Goal: Task Accomplishment & Management: Complete application form

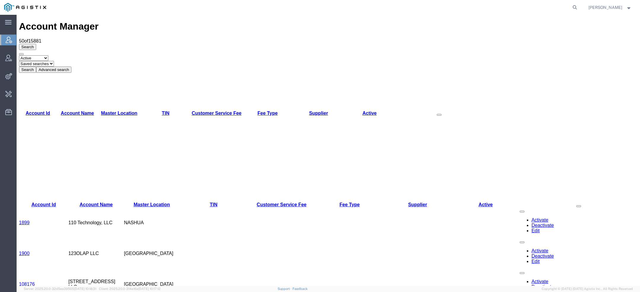
click at [579, 3] on form at bounding box center [574, 7] width 9 height 15
click at [578, 5] on icon at bounding box center [574, 7] width 8 height 8
paste input "56431773"
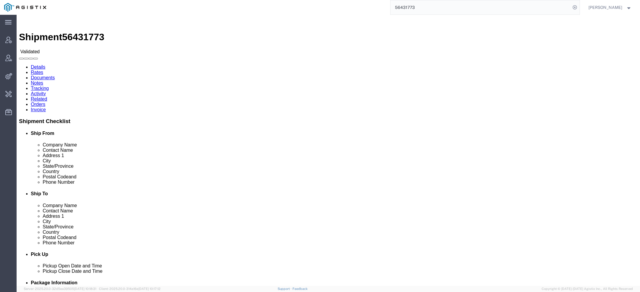
click link "Activity"
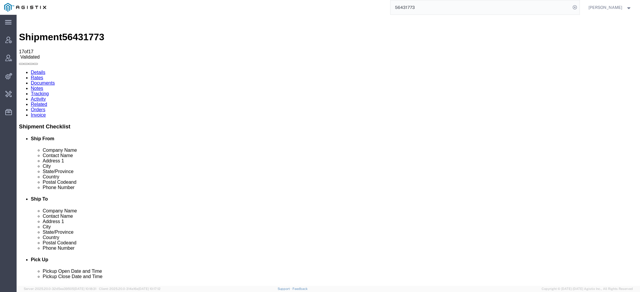
drag, startPoint x: 300, startPoint y: 82, endPoint x: 332, endPoint y: 82, distance: 32.0
copy span "offline@gdbiw.co"
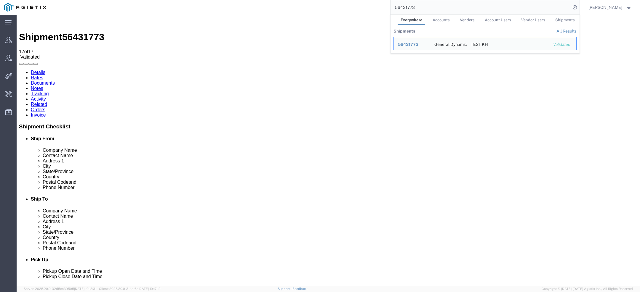
drag, startPoint x: 429, startPoint y: 5, endPoint x: 333, endPoint y: 5, distance: 96.2
click at [337, 5] on div "56431773 Everywhere Accounts Vendors Account Users Vendor Users Shipments Shipm…" at bounding box center [314, 7] width 529 height 15
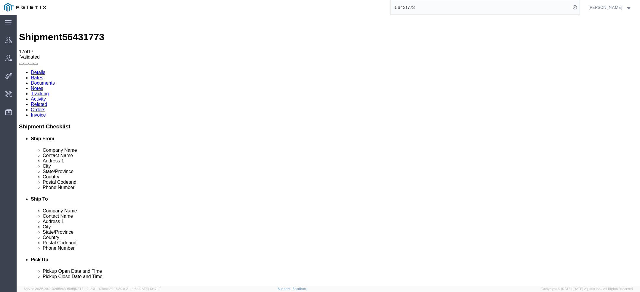
paste input "offline@gdbiw.co"
drag, startPoint x: 452, startPoint y: 12, endPoint x: 367, endPoint y: -3, distance: 86.7
click at [367, 0] on html "main_menu Created with Sketch. Collapse Menu Account Manager Vendor Manager Int…" at bounding box center [320, 146] width 640 height 292
paste input "search"
type input "offline@gdbiw.com"
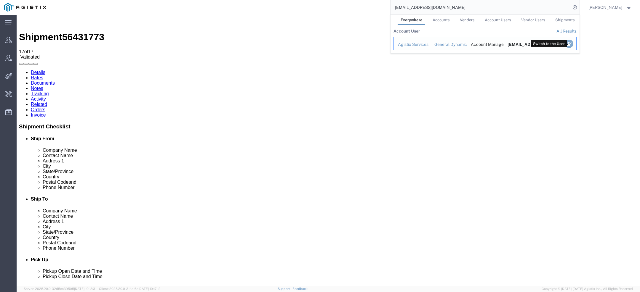
click at [568, 44] on icon "Search Results" at bounding box center [568, 44] width 8 height 8
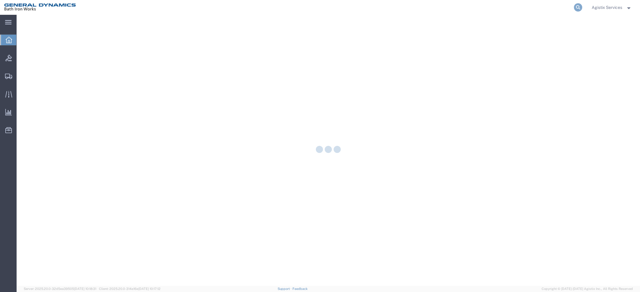
click at [579, 7] on icon at bounding box center [578, 7] width 8 height 8
paste input "56431773"
type input "56431773"
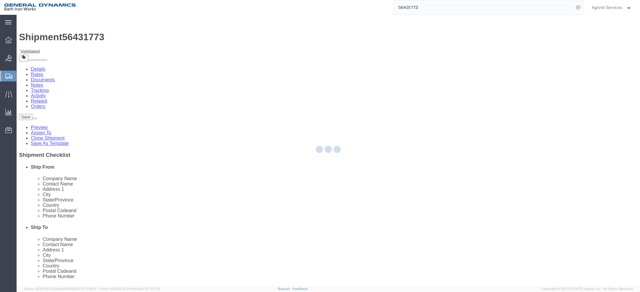
select select
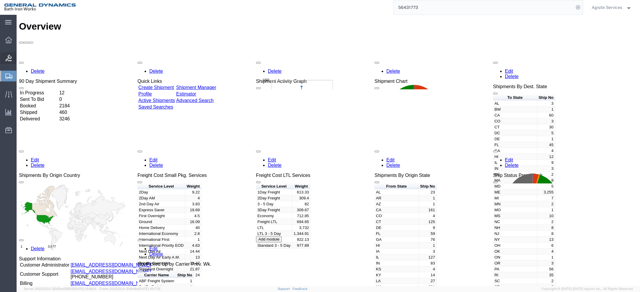
click at [5, 61] on div at bounding box center [8, 58] width 17 height 12
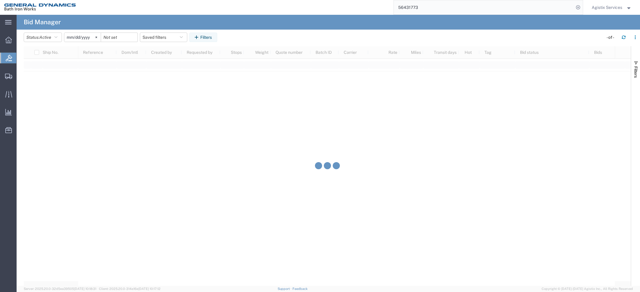
click at [433, 6] on input "56431773" at bounding box center [484, 7] width 180 height 14
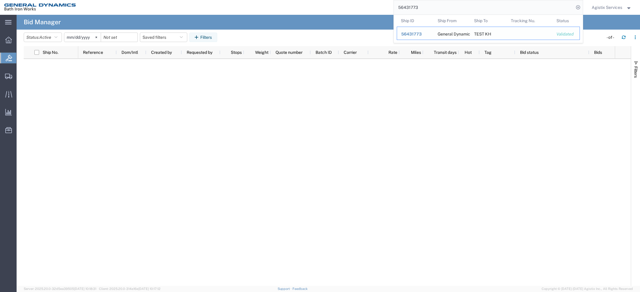
click at [414, 33] on span "56431773" at bounding box center [411, 34] width 20 height 5
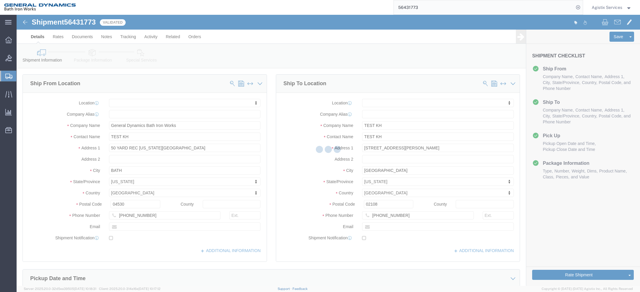
select select
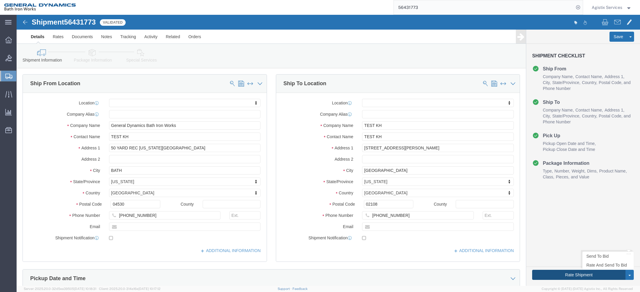
click button "Rate Shipment"
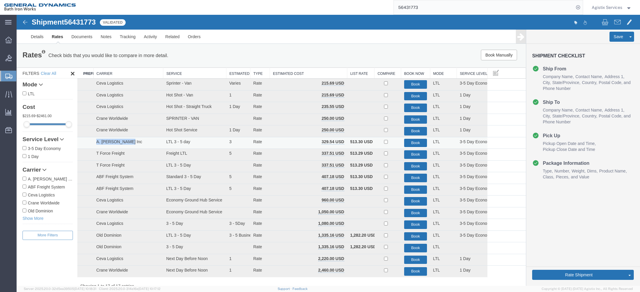
drag, startPoint x: 96, startPoint y: 142, endPoint x: 133, endPoint y: 141, distance: 36.4
click at [133, 141] on td "A. [PERSON_NAME] Inc" at bounding box center [128, 143] width 70 height 12
copy td "A. [PERSON_NAME] Inc"
click at [39, 40] on link "Details" at bounding box center [37, 37] width 21 height 14
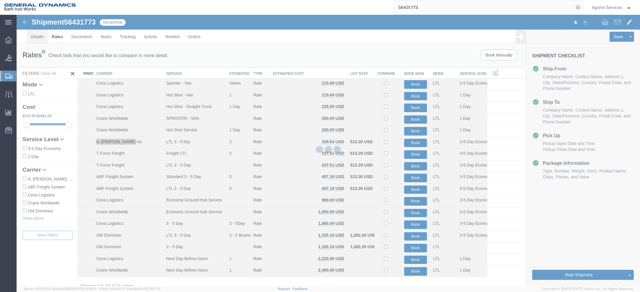
click at [39, 40] on div at bounding box center [328, 150] width 623 height 271
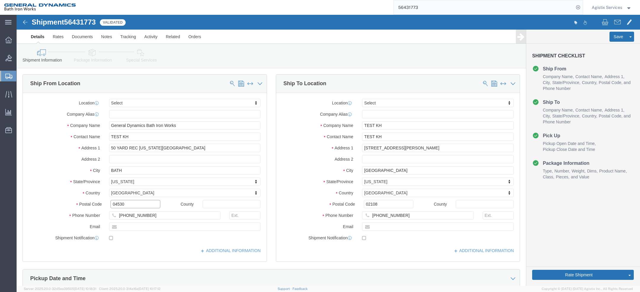
click input "04530"
drag, startPoint x: 360, startPoint y: 189, endPoint x: 291, endPoint y: 180, distance: 70.1
click div "Location Select Select My Profile Location ACE Arlington Atlantic Beach Bath - …"
click div "Shipment 56431773 17 of 17 Validated"
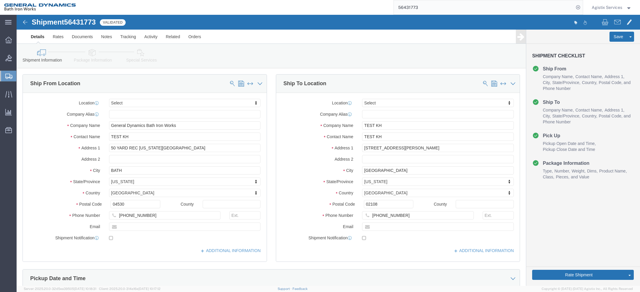
click span "56431773"
copy span "56431773"
click at [613, 9] on span "Agistix Services" at bounding box center [606, 7] width 30 height 7
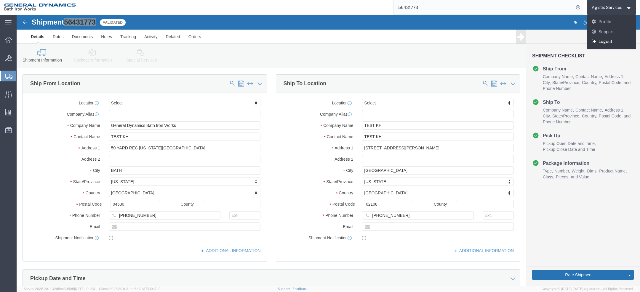
drag, startPoint x: 613, startPoint y: 42, endPoint x: 608, endPoint y: 17, distance: 25.5
click at [613, 42] on link "Logout" at bounding box center [611, 42] width 49 height 10
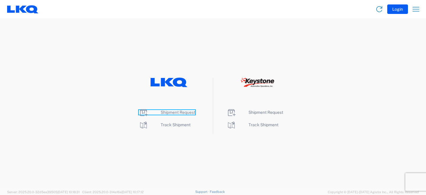
click at [176, 111] on span "Shipment Request" at bounding box center [178, 112] width 35 height 5
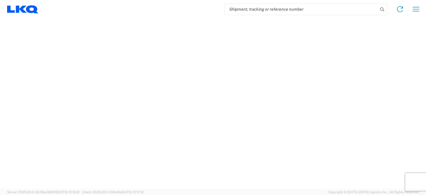
select select "FULL"
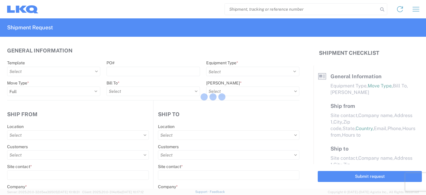
select select "LBS"
select select "IN"
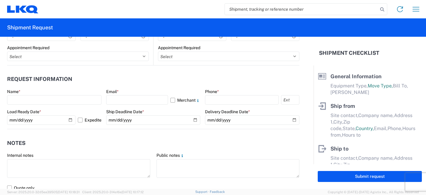
scroll to position [319, 0]
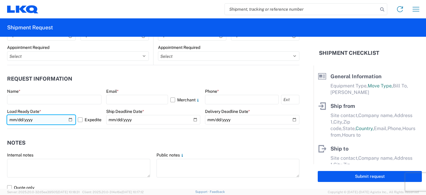
click at [69, 120] on input "2025-10-10" at bounding box center [41, 119] width 68 height 9
click at [70, 118] on input "2025-10-13" at bounding box center [41, 119] width 68 height 9
click at [69, 118] on input "2025-10-08" at bounding box center [41, 119] width 68 height 9
click at [69, 118] on input "2025-10-10" at bounding box center [41, 119] width 68 height 9
click at [69, 121] on input "2025-10-13" at bounding box center [41, 119] width 68 height 9
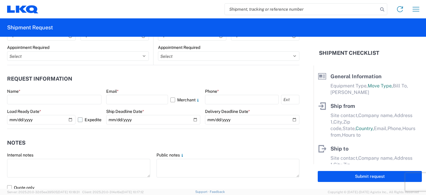
click at [78, 120] on label "Expedite" at bounding box center [90, 119] width 24 height 9
click at [0, 0] on input "Expedite" at bounding box center [0, 0] width 0 height 0
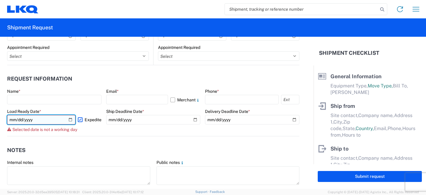
click at [70, 121] on input "2025-10-13" at bounding box center [41, 119] width 68 height 9
click at [69, 122] on input "2025-10-09" at bounding box center [41, 119] width 68 height 9
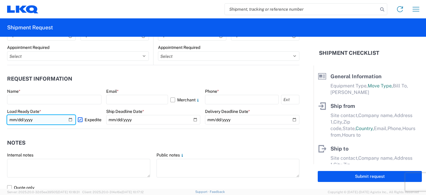
click at [70, 121] on input "2025-10-10" at bounding box center [41, 119] width 68 height 9
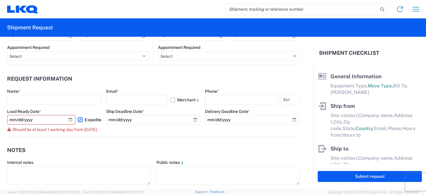
click at [81, 120] on label "Expedite" at bounding box center [90, 119] width 24 height 9
click at [0, 0] on input "Expedite" at bounding box center [0, 0] width 0 height 0
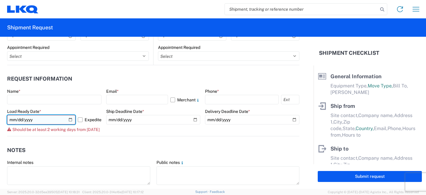
click at [73, 120] on input "2025-10-09" at bounding box center [41, 119] width 68 height 9
click at [70, 120] on input "2025-10-09" at bounding box center [41, 119] width 68 height 9
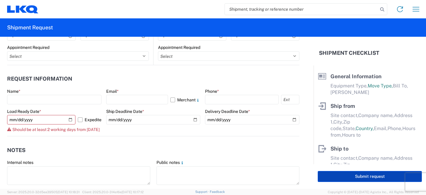
click at [343, 179] on button "Submit request" at bounding box center [370, 176] width 104 height 11
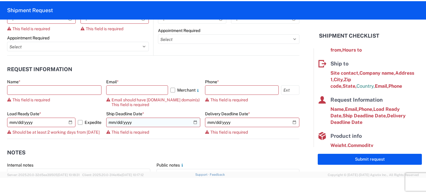
scroll to position [74, 0]
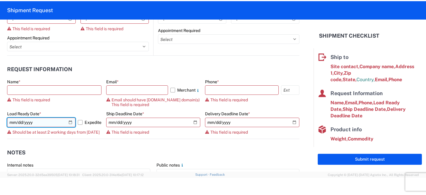
click at [69, 124] on input "2025-10-10" at bounding box center [41, 122] width 68 height 9
click at [69, 121] on input "2025-10-10" at bounding box center [41, 122] width 68 height 9
click at [71, 122] on input "2025-10-13" at bounding box center [41, 122] width 68 height 9
click at [70, 121] on input "2025-10-10" at bounding box center [41, 122] width 68 height 9
click at [80, 122] on label "Expedite" at bounding box center [90, 122] width 24 height 9
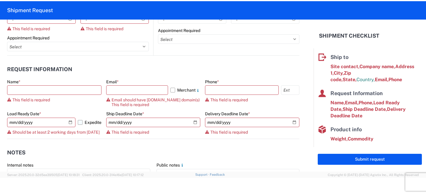
click at [0, 0] on input "Expedite" at bounding box center [0, 0] width 0 height 0
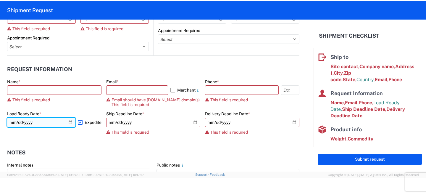
click at [69, 121] on input "2025-10-10" at bounding box center [41, 122] width 68 height 9
type input "2025-10-09"
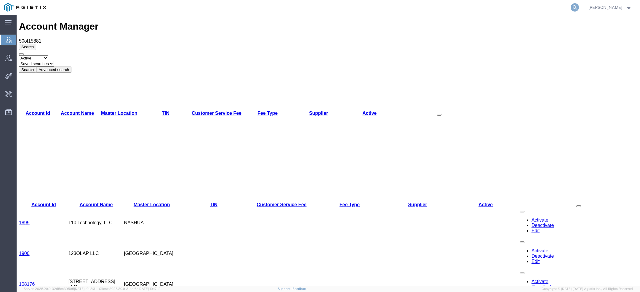
click at [574, 5] on icon at bounding box center [574, 7] width 8 height 8
paste input "[PERSON_NAME]"
type input "[PERSON_NAME]"
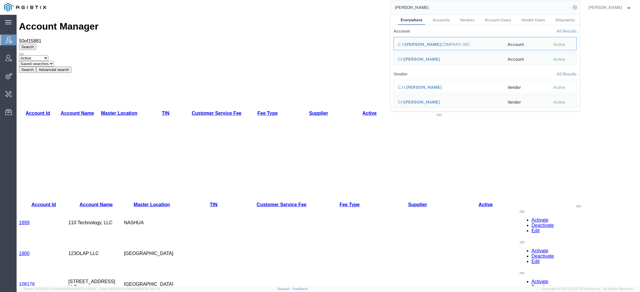
drag, startPoint x: 419, startPoint y: 86, endPoint x: 407, endPoint y: 67, distance: 22.1
click at [419, 86] on span "[PERSON_NAME]" at bounding box center [424, 87] width 36 height 5
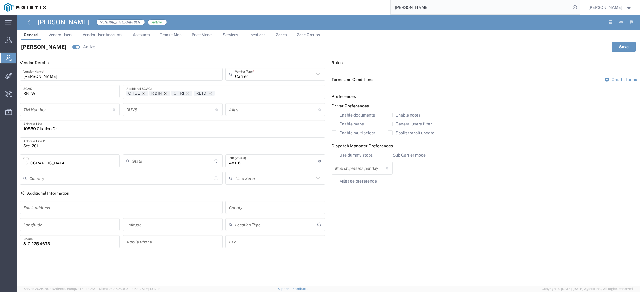
type input "[US_STATE]"
type input "[GEOGRAPHIC_DATA]"
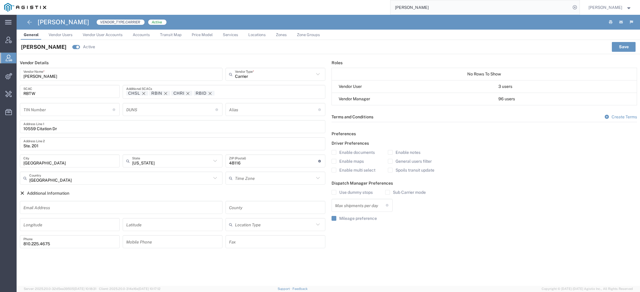
click at [204, 36] on span "Price Model" at bounding box center [202, 35] width 21 height 4
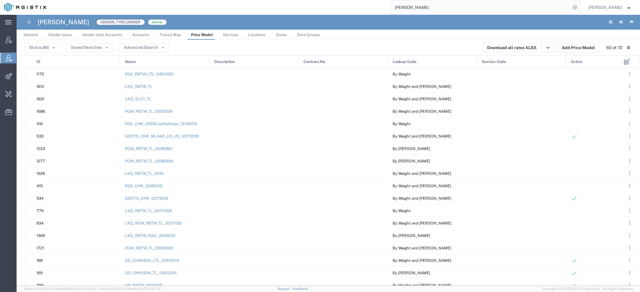
click at [579, 67] on span "Active" at bounding box center [577, 62] width 12 height 12
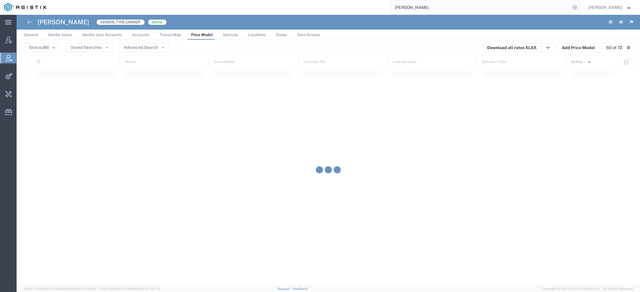
click at [579, 67] on span "Active" at bounding box center [577, 62] width 12 height 12
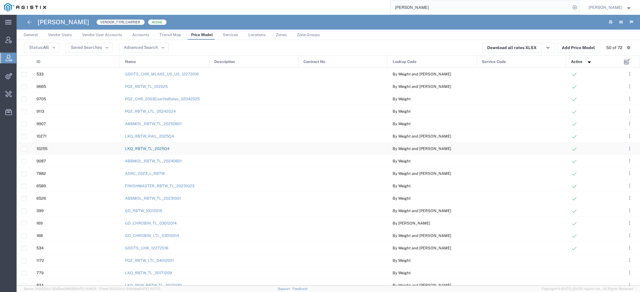
click at [151, 149] on link "LKQ_RBTW_TL_2025Q4" at bounding box center [147, 149] width 44 height 4
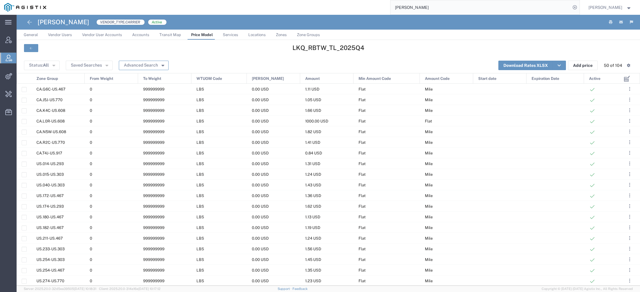
click at [165, 65] on button "Advanced Search" at bounding box center [144, 65] width 50 height 9
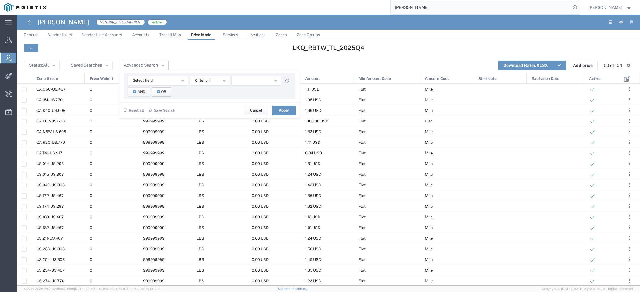
click at [162, 89] on span "Or" at bounding box center [163, 92] width 5 height 6
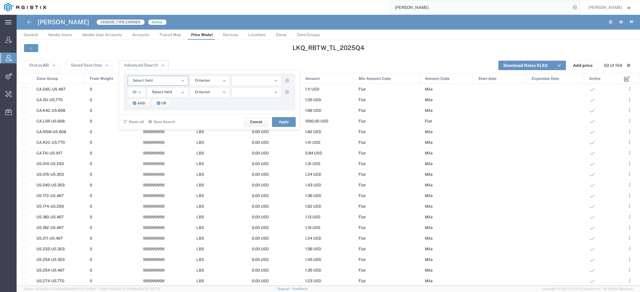
click at [157, 81] on button "Select field" at bounding box center [158, 81] width 61 height 10
click at [286, 95] on button "button" at bounding box center [287, 92] width 8 height 8
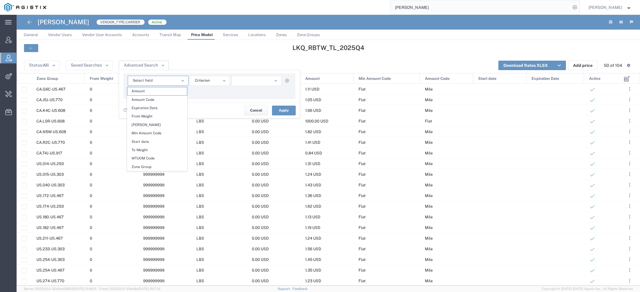
click at [172, 81] on button "Select field" at bounding box center [158, 81] width 61 height 10
click at [161, 83] on button "Select field" at bounding box center [158, 81] width 61 height 10
click at [136, 166] on span "Zone Group" at bounding box center [157, 167] width 60 height 8
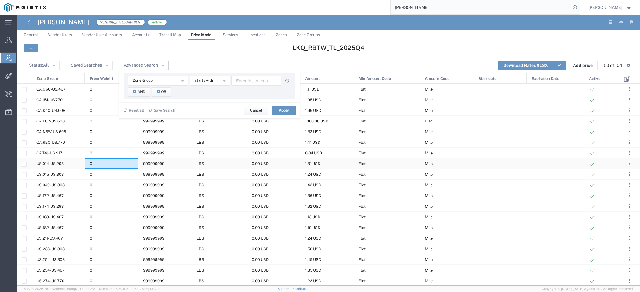
click at [136, 166] on div "0" at bounding box center [111, 163] width 53 height 10
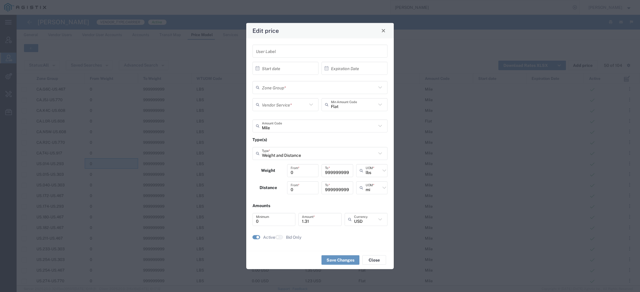
type input "US.014-US.293"
type input "TL 3 - 5 Day Economy"
click at [383, 29] on span "Close" at bounding box center [383, 31] width 4 height 4
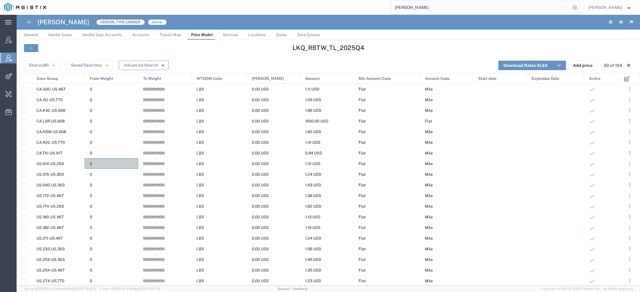
click at [149, 65] on button "Advanced Search" at bounding box center [144, 65] width 50 height 9
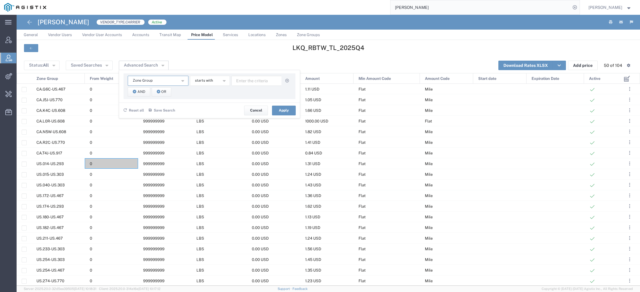
click at [171, 78] on button "Zone Group" at bounding box center [158, 81] width 61 height 10
click at [221, 90] on div "Zone Group Amount Amount Code Expiration Date From Weight Min Amount Min Amount…" at bounding box center [209, 86] width 172 height 26
click at [217, 80] on button "starts with" at bounding box center [210, 81] width 40 height 10
click at [217, 90] on span "contains" at bounding box center [208, 91] width 39 height 8
click at [139, 90] on span "And" at bounding box center [141, 92] width 8 height 6
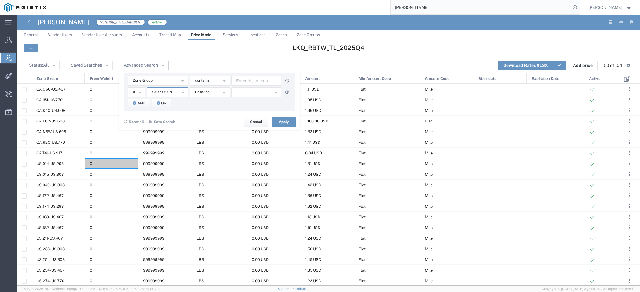
click at [175, 91] on button "Select field" at bounding box center [167, 92] width 41 height 10
click at [170, 176] on span "Zone Group" at bounding box center [167, 179] width 40 height 8
click at [211, 93] on button "starts with" at bounding box center [210, 92] width 40 height 10
click at [212, 100] on span "contains" at bounding box center [208, 103] width 39 height 8
click at [240, 83] on input "text" at bounding box center [256, 81] width 50 height 10
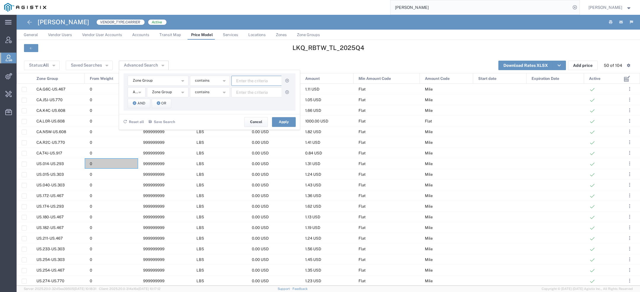
paste input "799"
type input "799"
click at [250, 97] on div "Zone Group Amount Amount Code Expiration Date From Weight Min Amount Min Amount…" at bounding box center [209, 91] width 172 height 37
click at [248, 92] on input "text" at bounding box center [256, 92] width 50 height 10
type input "770"
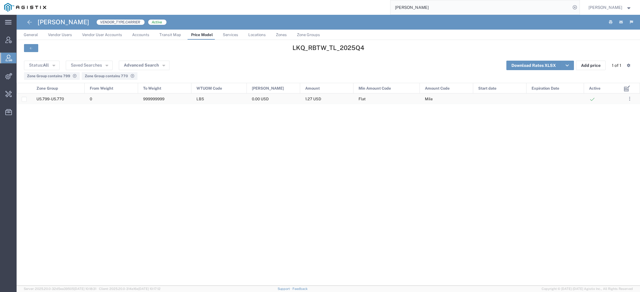
click at [160, 96] on div "999999999" at bounding box center [164, 99] width 53 height 10
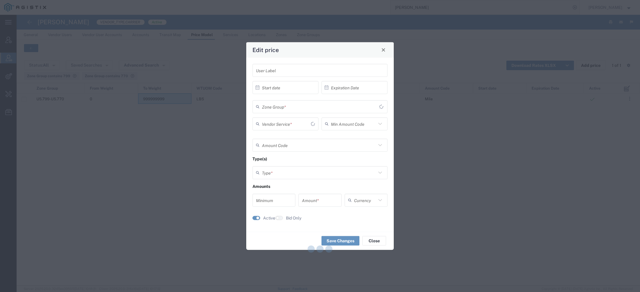
type input "Flat"
type input "Mile"
type input "Weight and Distance"
type input "0"
type input "1.27"
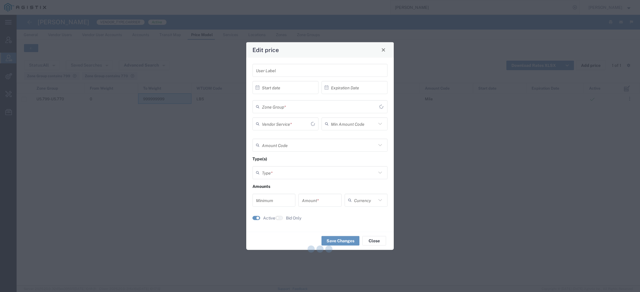
type input "USD"
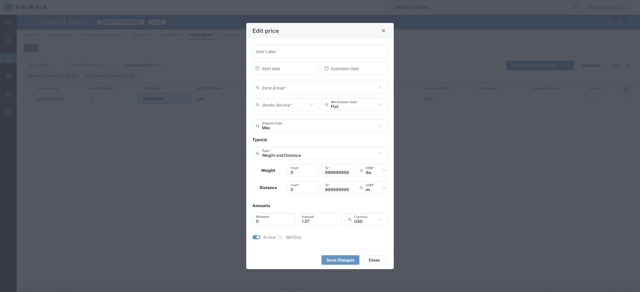
type input "US.799-US.770"
type input "TL 3 - 5 Day Economy"
drag, startPoint x: 311, startPoint y: 224, endPoint x: 230, endPoint y: 218, distance: 81.4
click at [247, 218] on div "User Label × Start date Cancel Apply × Expiration Date Cancel Apply US.799-US.7…" at bounding box center [319, 144] width 147 height 213
paste input "40"
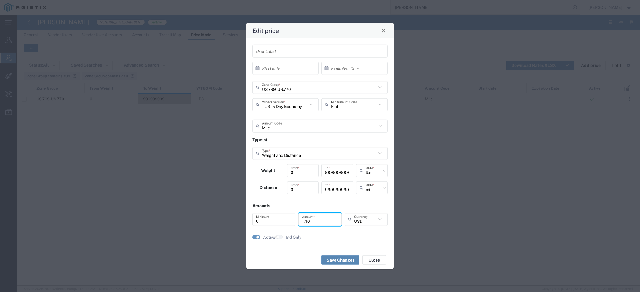
type input "1.40"
click at [339, 260] on button "Save Changes" at bounding box center [340, 260] width 38 height 9
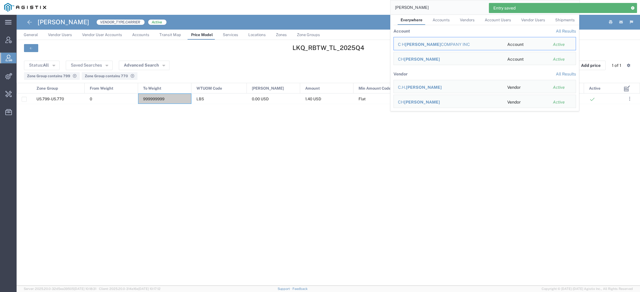
drag, startPoint x: 433, startPoint y: 11, endPoint x: 300, endPoint y: 4, distance: 133.4
click at [300, 4] on div "Robinson Everywhere Accounts Vendors Account Users Vendor Users Shipments Accou…" at bounding box center [314, 7] width 529 height 15
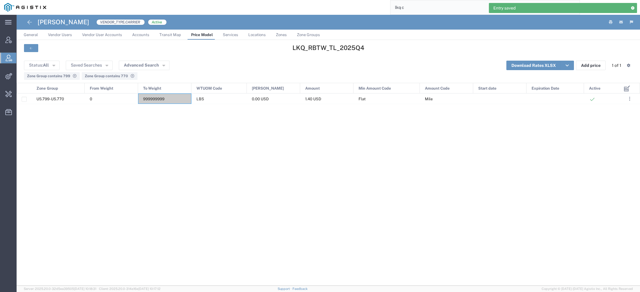
type input "lkq c"
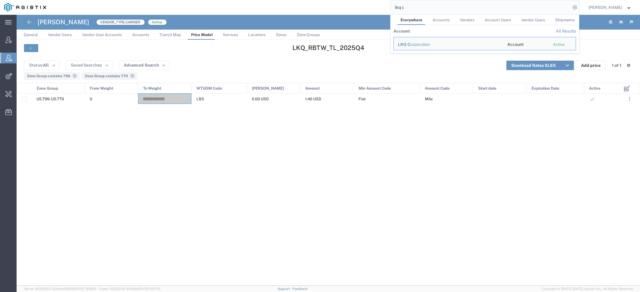
click at [401, 42] on span "LKQ C" at bounding box center [404, 44] width 12 height 5
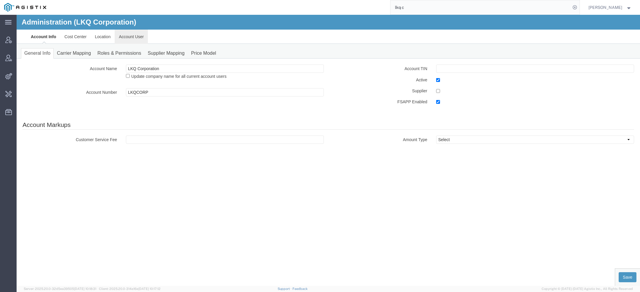
click at [132, 36] on link "Account User" at bounding box center [131, 37] width 33 height 14
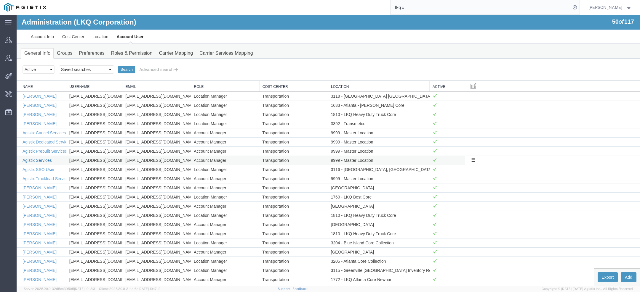
click at [47, 160] on link "Agistix Services" at bounding box center [37, 160] width 29 height 5
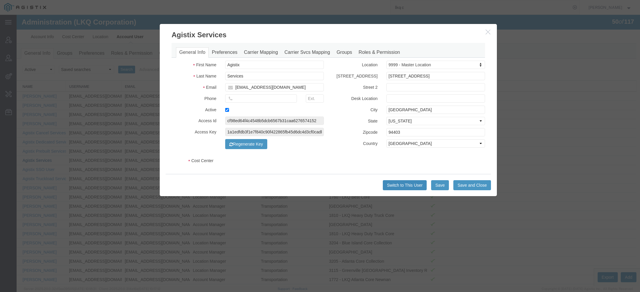
select select "COSTCENTER"
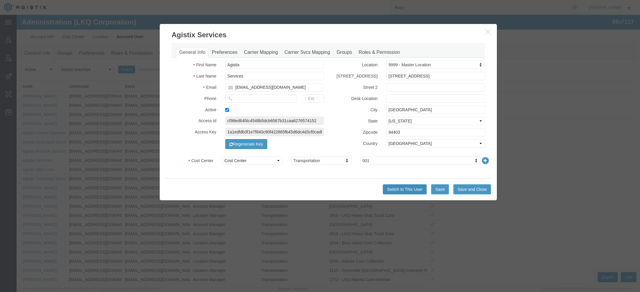
click at [417, 190] on button "Switch to This User" at bounding box center [405, 189] width 44 height 10
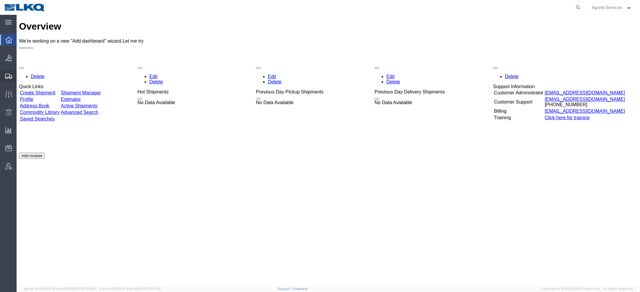
click at [0, 0] on span "Create Shipment" at bounding box center [0, 0] width 0 height 0
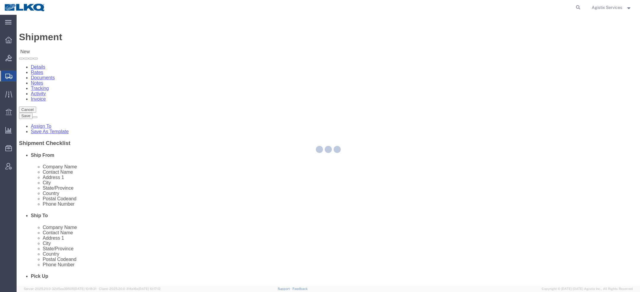
select select
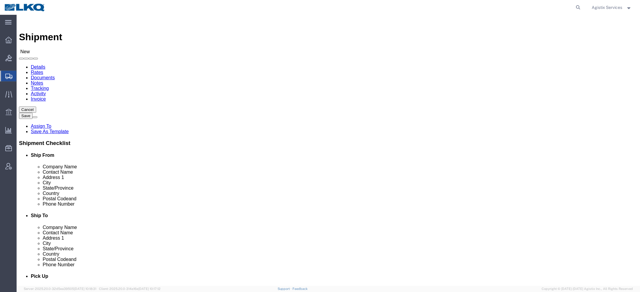
select select "30284"
select select "GA"
select select "27358"
select select "AL"
click input "text"
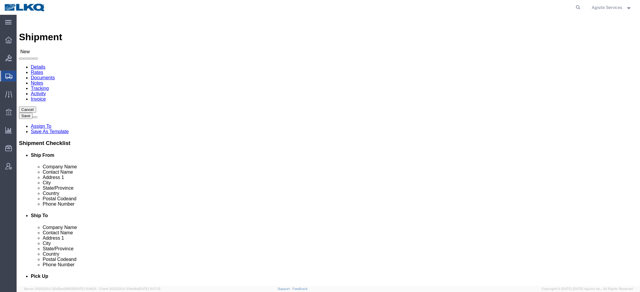
type input "TEST KH"
click input "text"
type input "TEST KH"
click input "text"
type input "3"
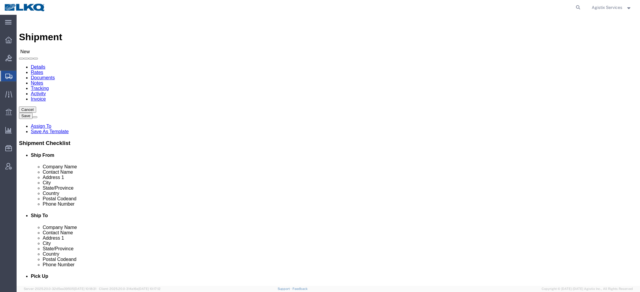
type input "79900"
select select
drag, startPoint x: 266, startPoint y: 182, endPoint x: 184, endPoint y: 177, distance: 82.2
click div "Ship From Location Location My Profile Location 1100 - LKQ Crystal River 1103 -…"
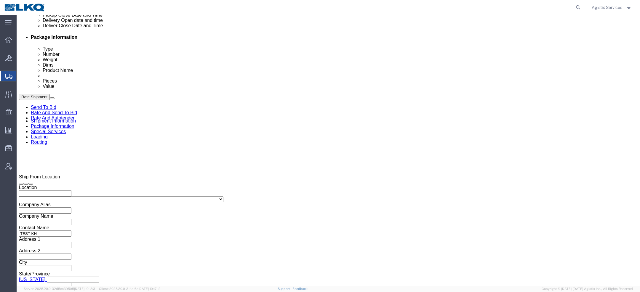
scroll to position [282, 0]
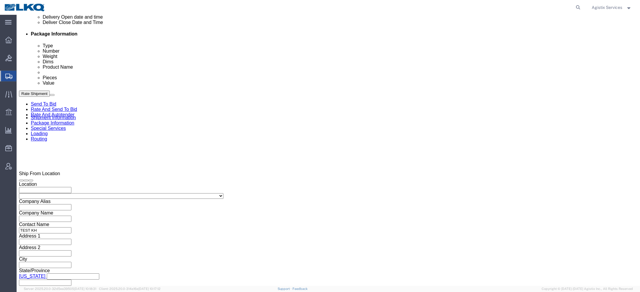
type input "77000"
click div
select select
click button "Apply"
click div
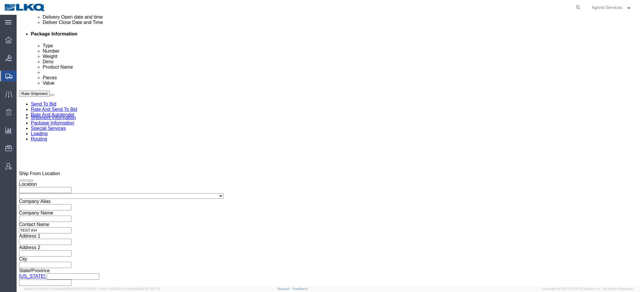
click button "Apply"
click div "Select Account Type Activity ID Airline Appointment Number ASN Batch Request # …"
click input "text"
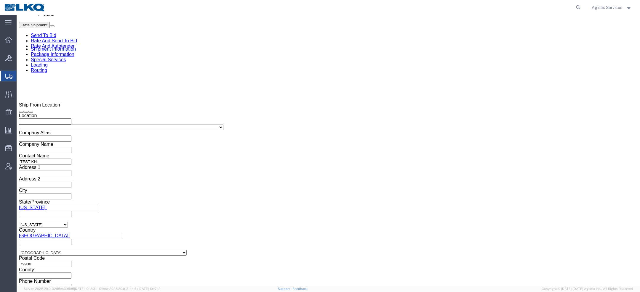
scroll to position [351, 0]
type input "TEST KH"
click select "Select Air Less than Truckload Multi-Leg Ocean Freight Rail Small Parcel Truckl…"
select select "TL"
click select "Select Air Less than Truckload Multi-Leg Ocean Freight Rail Small Parcel Truckl…"
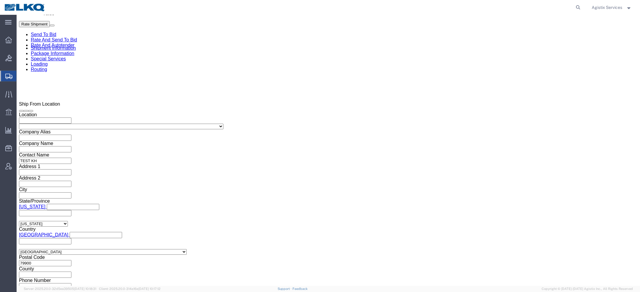
click icon
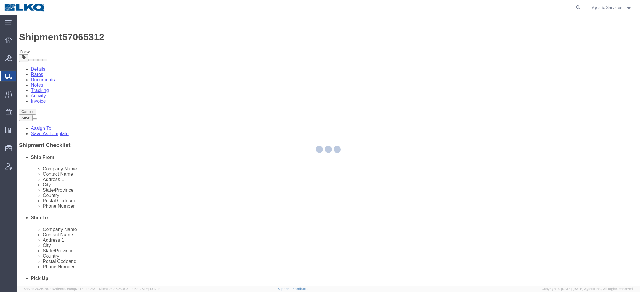
select select "CBOX"
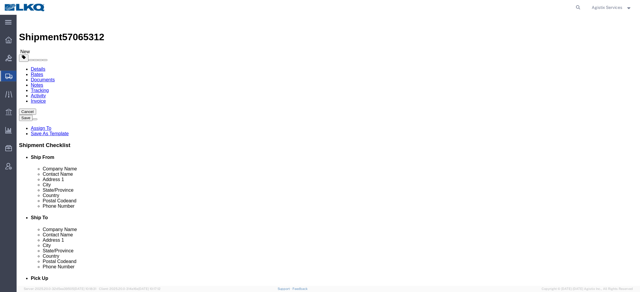
click input "text"
type input "48"
type input "8"
type input "3000"
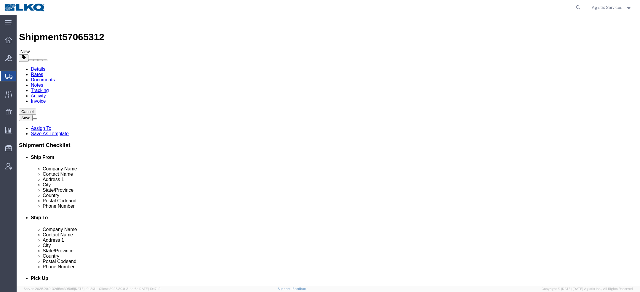
click link "Add Content"
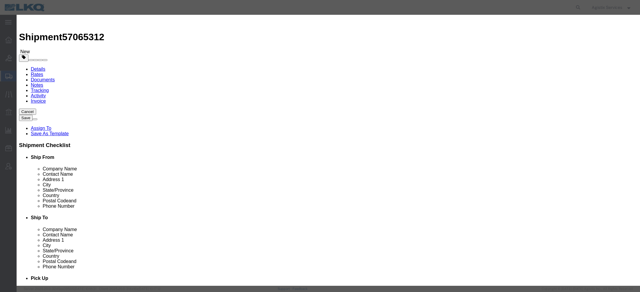
click input "text"
type input "t"
type input "TEST KH"
type input "1"
click input "text"
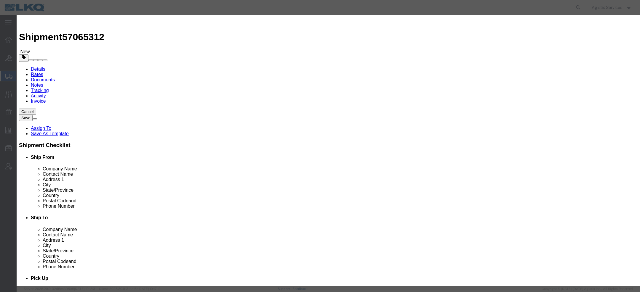
type input "1"
click button "Save & Close"
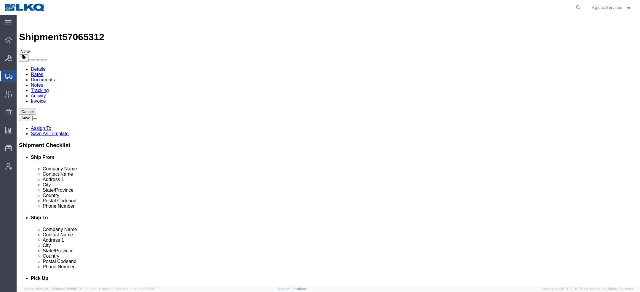
click link "Special Services"
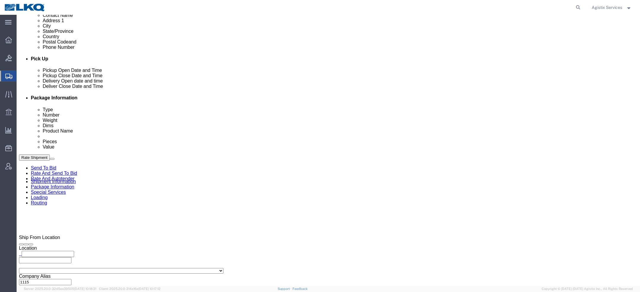
scroll to position [227, 0]
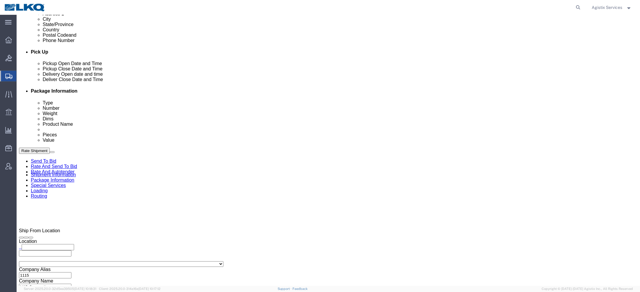
click select "Select Buyer Cost Center Department Operations Number Order Number Sales Person"
select select "COSTCENTER"
click select "Select Buyer Cost Center Department Operations Number Order Number Sales Person"
type input "1"
click input "text"
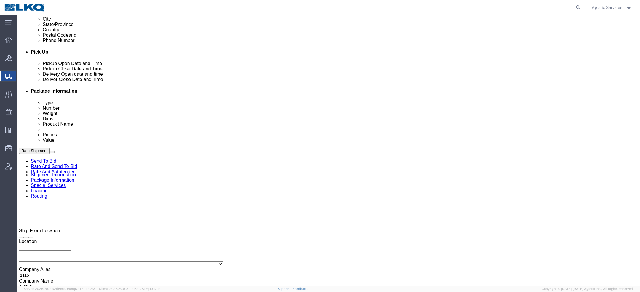
type input "1100"
click button "Rate Shipment"
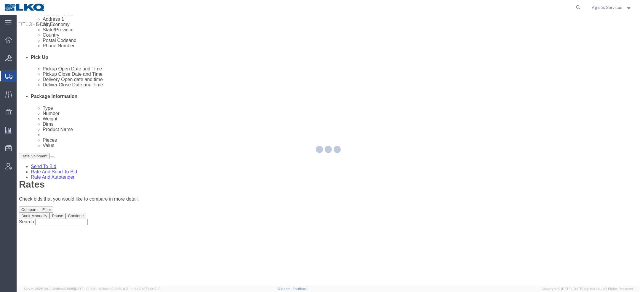
scroll to position [0, 0]
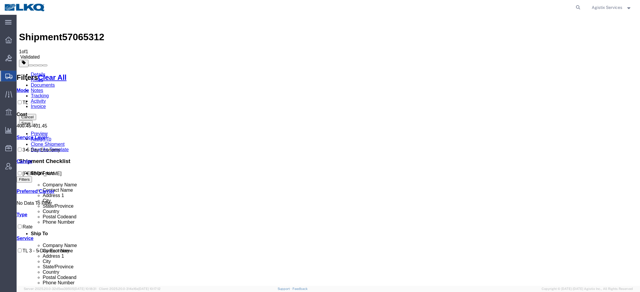
click at [87, 32] on span "57065312" at bounding box center [83, 37] width 42 height 11
copy span "57065312"
click at [36, 114] on button "Cancel" at bounding box center [27, 117] width 17 height 6
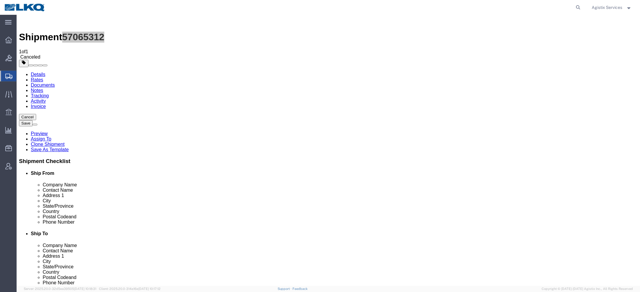
click at [612, 9] on span "Agistix Services" at bounding box center [606, 7] width 30 height 7
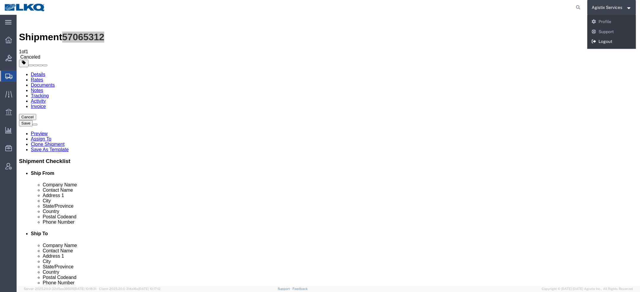
click at [606, 42] on link "Logout" at bounding box center [611, 42] width 49 height 10
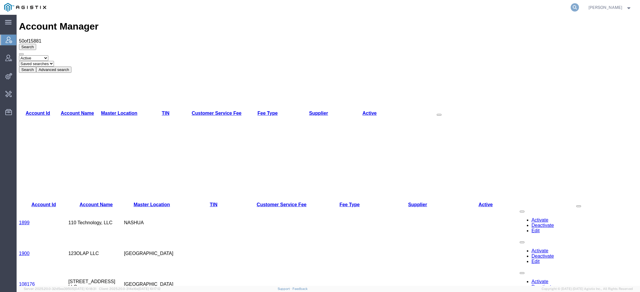
click at [575, 7] on icon at bounding box center [574, 7] width 8 height 8
paste input "57039670"
type input "57039670"
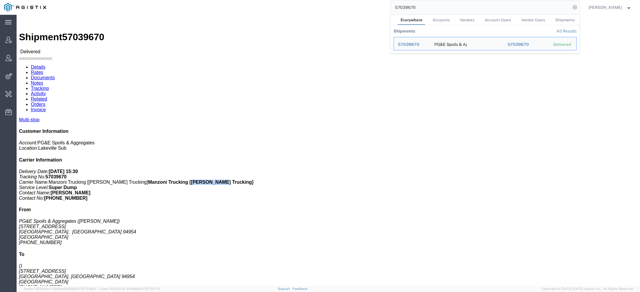
drag, startPoint x: 577, startPoint y: 95, endPoint x: 602, endPoint y: 96, distance: 25.2
click b "Manzoni Trucking [[PERSON_NAME] Trucking]"
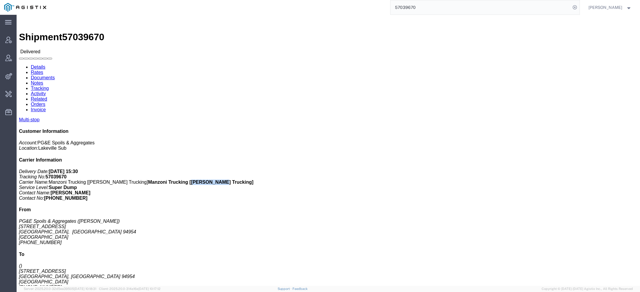
copy b "[PERSON_NAME] Truckin"
click link "Activity"
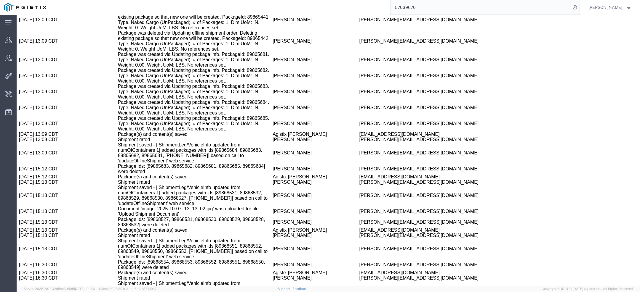
scroll to position [1516, 0]
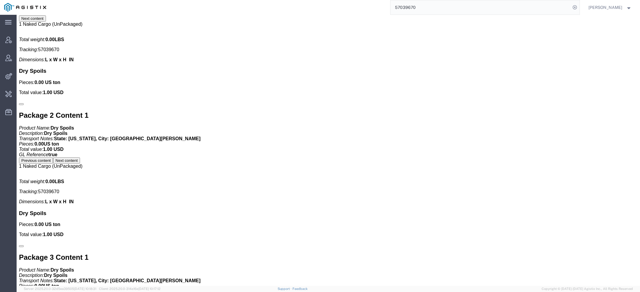
scroll to position [516, 0]
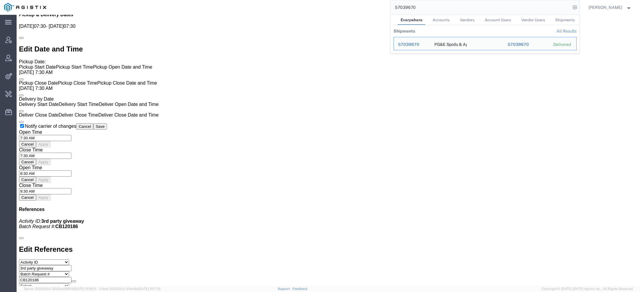
drag, startPoint x: 425, startPoint y: 12, endPoint x: 381, endPoint y: -3, distance: 45.9
click at [381, 0] on html "main_menu Created with Sketch. Collapse Menu Account Manager Vendor Manager Int…" at bounding box center [320, 146] width 640 height 292
click link "Activity"
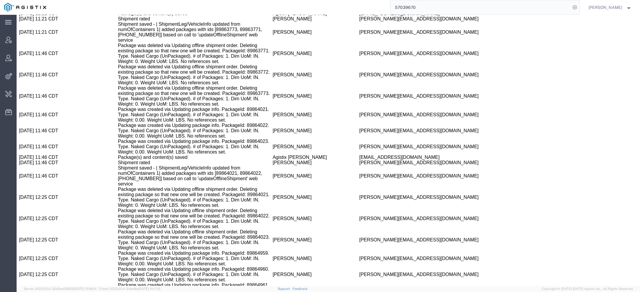
scroll to position [858, 0]
